Goal: Transaction & Acquisition: Obtain resource

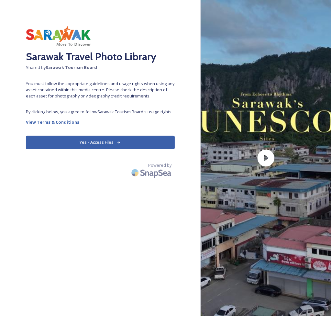
click at [146, 147] on button "Yes - Access Files" at bounding box center [100, 142] width 149 height 13
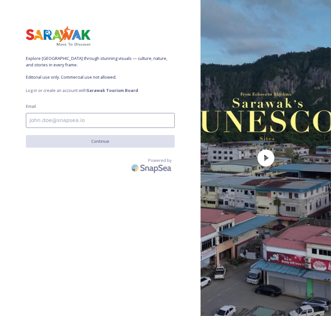
click at [105, 118] on input at bounding box center [100, 120] width 149 height 15
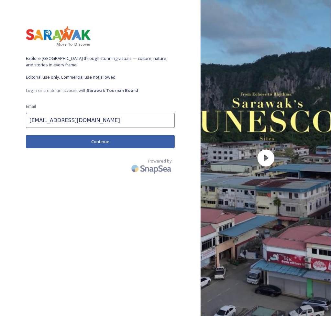
drag, startPoint x: 100, startPoint y: 122, endPoint x: 48, endPoint y: 120, distance: 52.5
click at [48, 120] on input "adrianaazwa97@gmail.com" at bounding box center [100, 120] width 149 height 15
type input "adrianaa@sarawaktourism.com"
click at [91, 146] on button "Continue" at bounding box center [100, 141] width 149 height 13
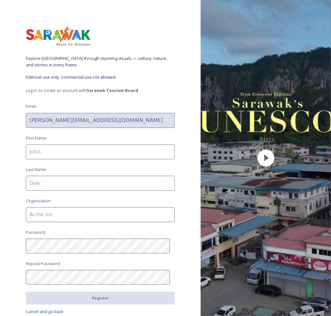
click at [133, 143] on div "Explore Sarawak through stunning visuals — culture, nature, and stories in ever…" at bounding box center [100, 158] width 201 height 264
click at [124, 151] on input at bounding box center [100, 151] width 149 height 15
type input "Adriana"
click at [97, 188] on input at bounding box center [100, 183] width 149 height 15
type input "Mohtar"
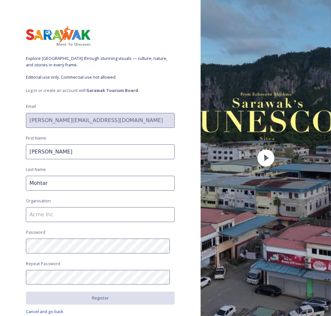
click at [72, 225] on div "Explore Sarawak through stunning visuals — culture, nature, and stories in ever…" at bounding box center [100, 158] width 201 height 264
click at [76, 216] on input at bounding box center [100, 214] width 149 height 15
type input "Sarawak Tourism Board"
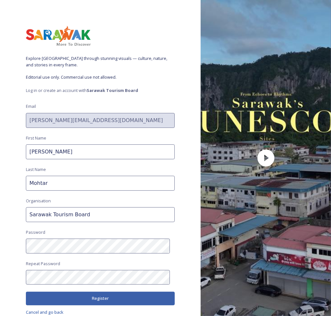
click at [115, 292] on button "Register" at bounding box center [100, 298] width 149 height 13
